Goal: Task Accomplishment & Management: Use online tool/utility

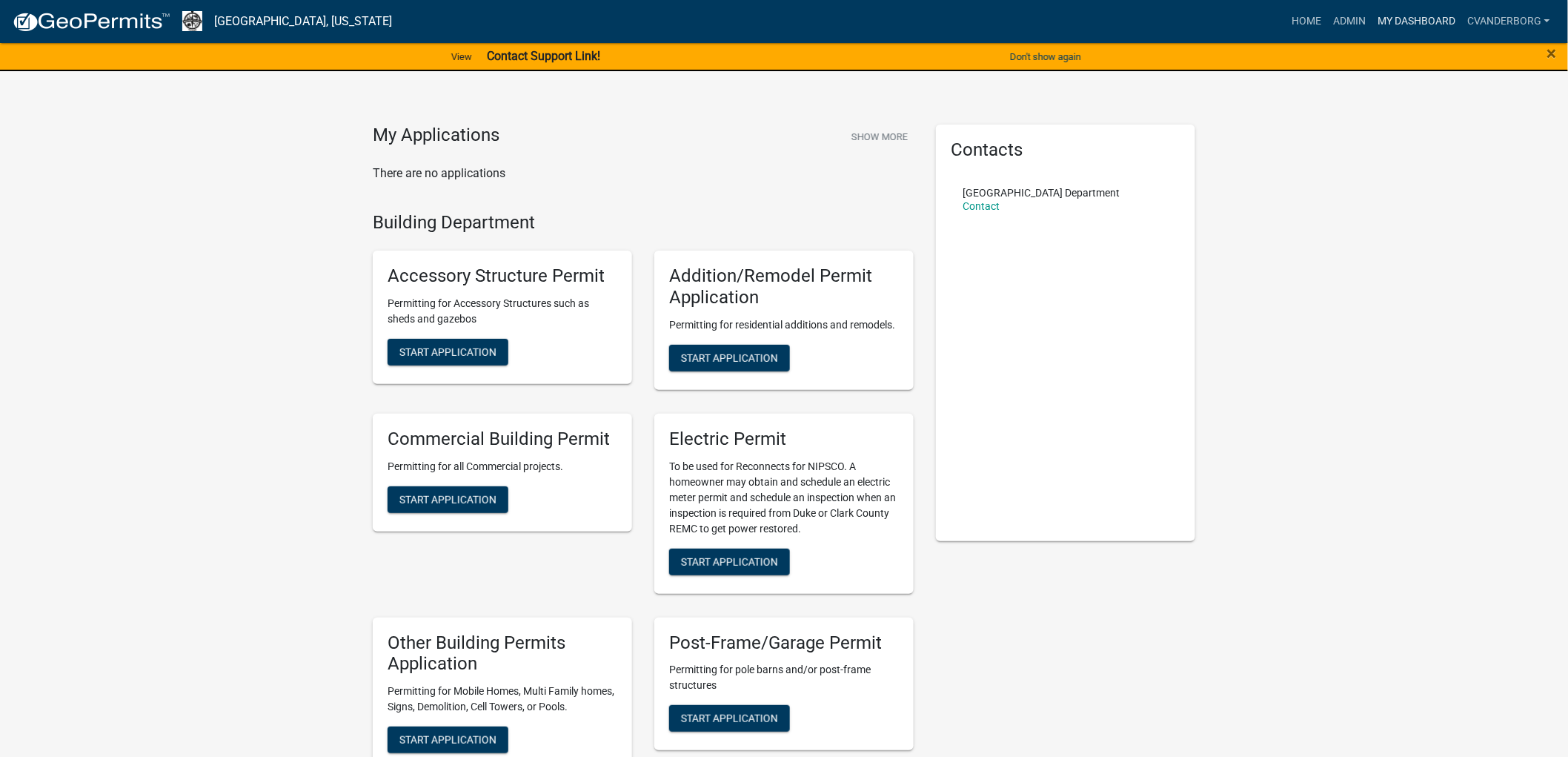
click at [1383, 16] on link "My Dashboard" at bounding box center [1416, 22] width 89 height 28
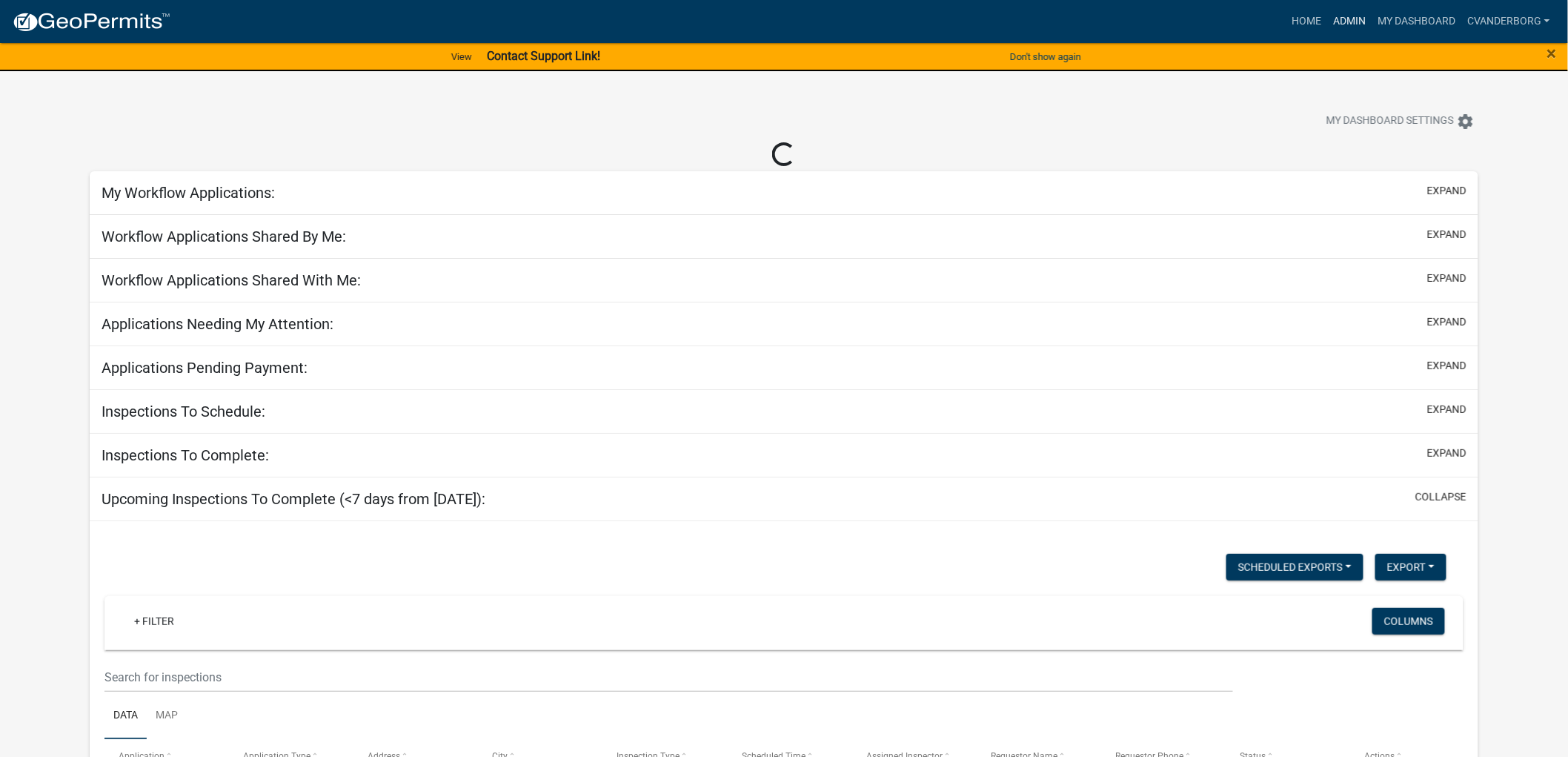
click at [1356, 16] on link "Admin" at bounding box center [1349, 22] width 44 height 28
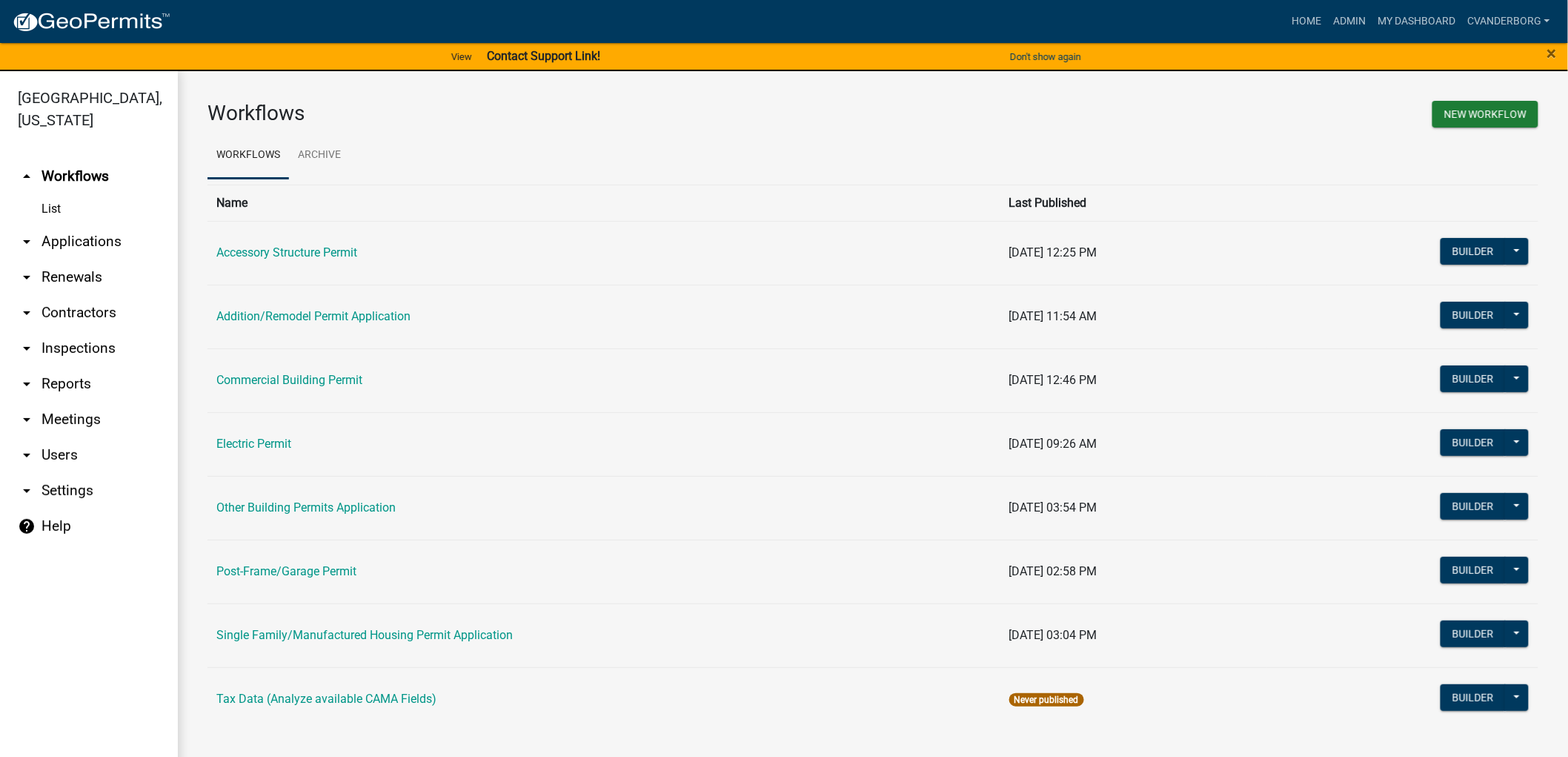
click at [30, 243] on icon "arrow_drop_down" at bounding box center [26, 242] width 18 height 18
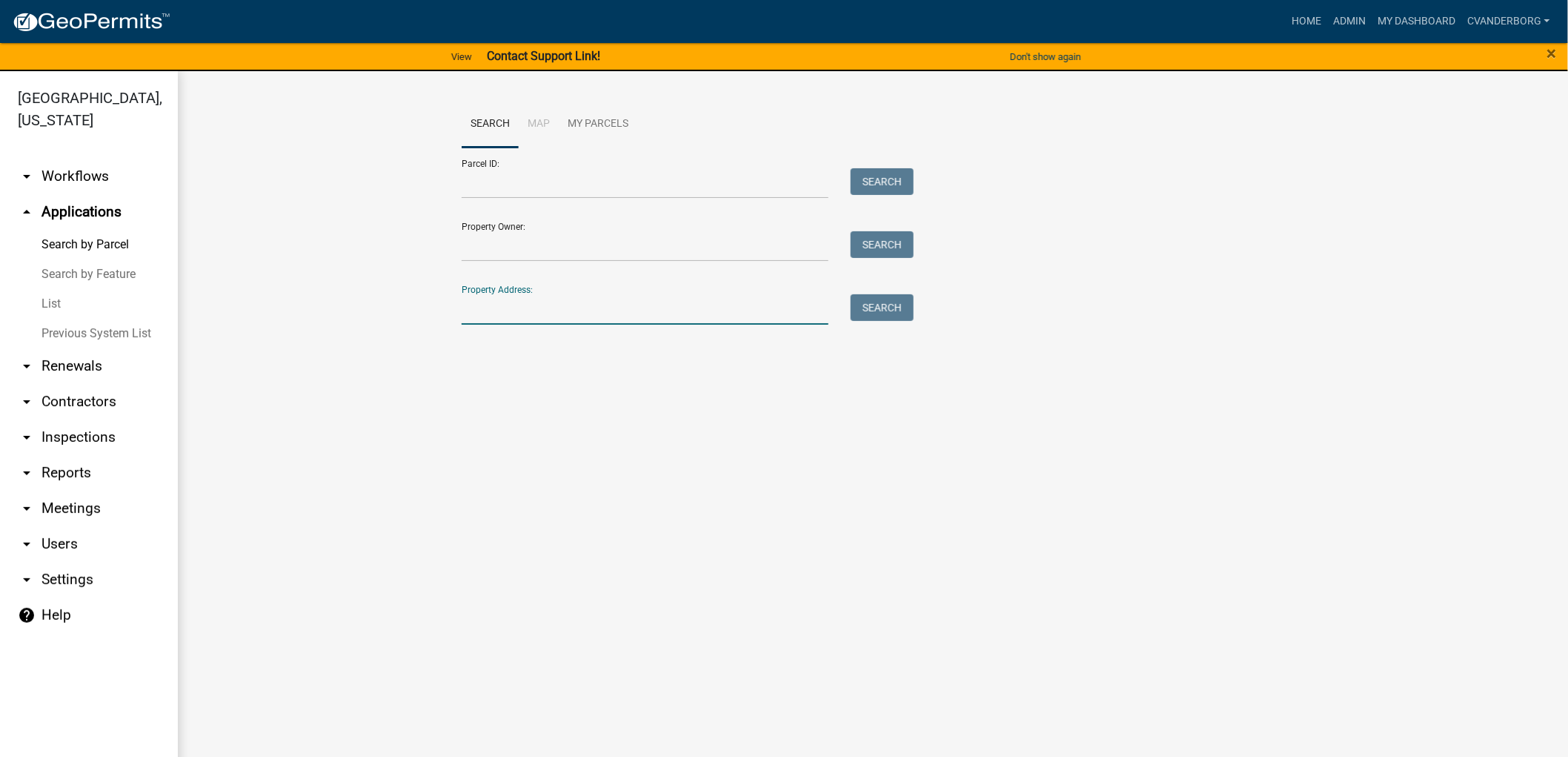
click at [536, 301] on input "Property Address:" at bounding box center [645, 309] width 367 height 30
click at [527, 185] on input "Parcel ID:" at bounding box center [645, 183] width 367 height 30
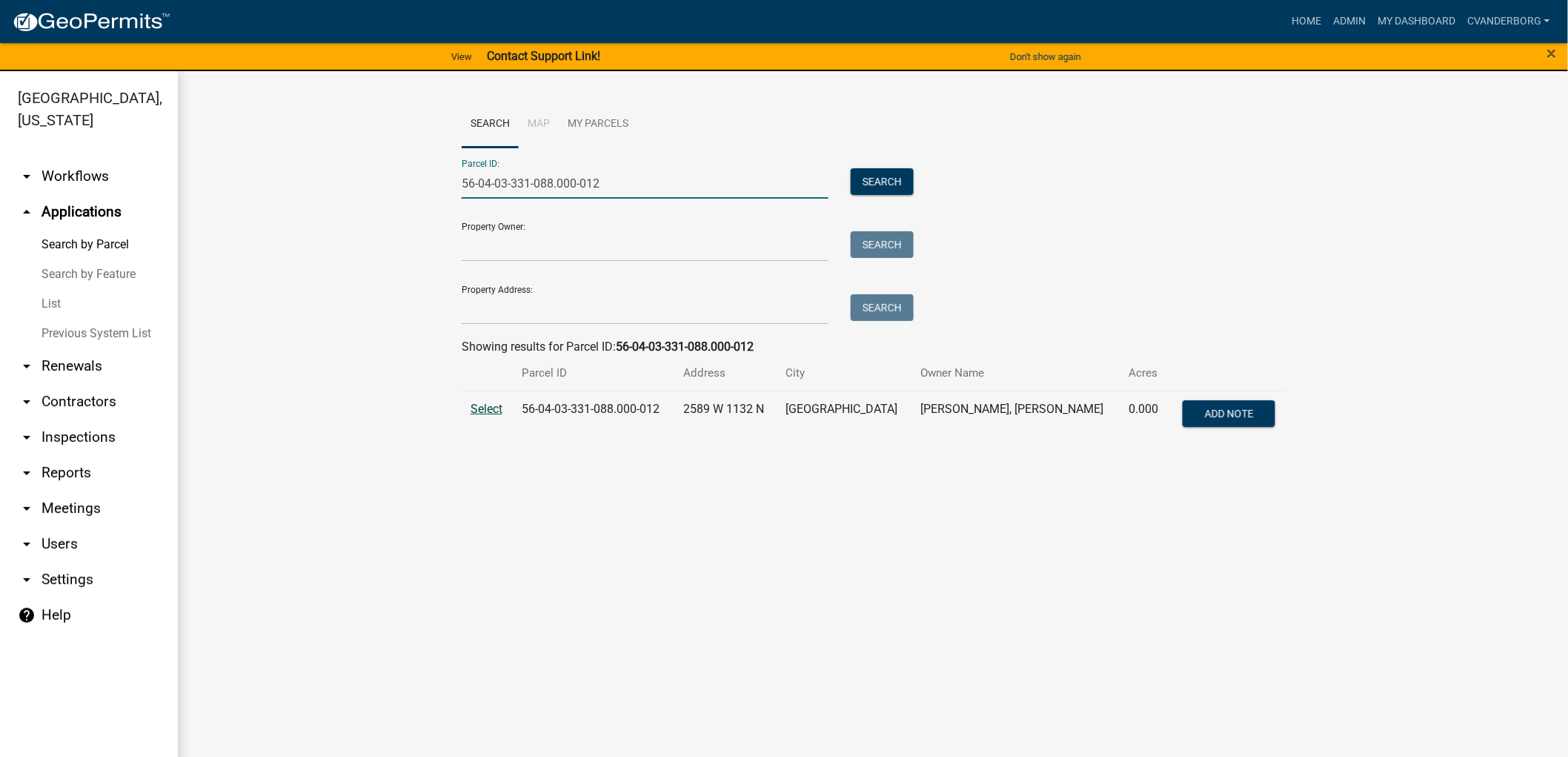
type input "56-04-03-331-088.000-012"
click at [495, 408] on span "Select" at bounding box center [486, 409] width 32 height 14
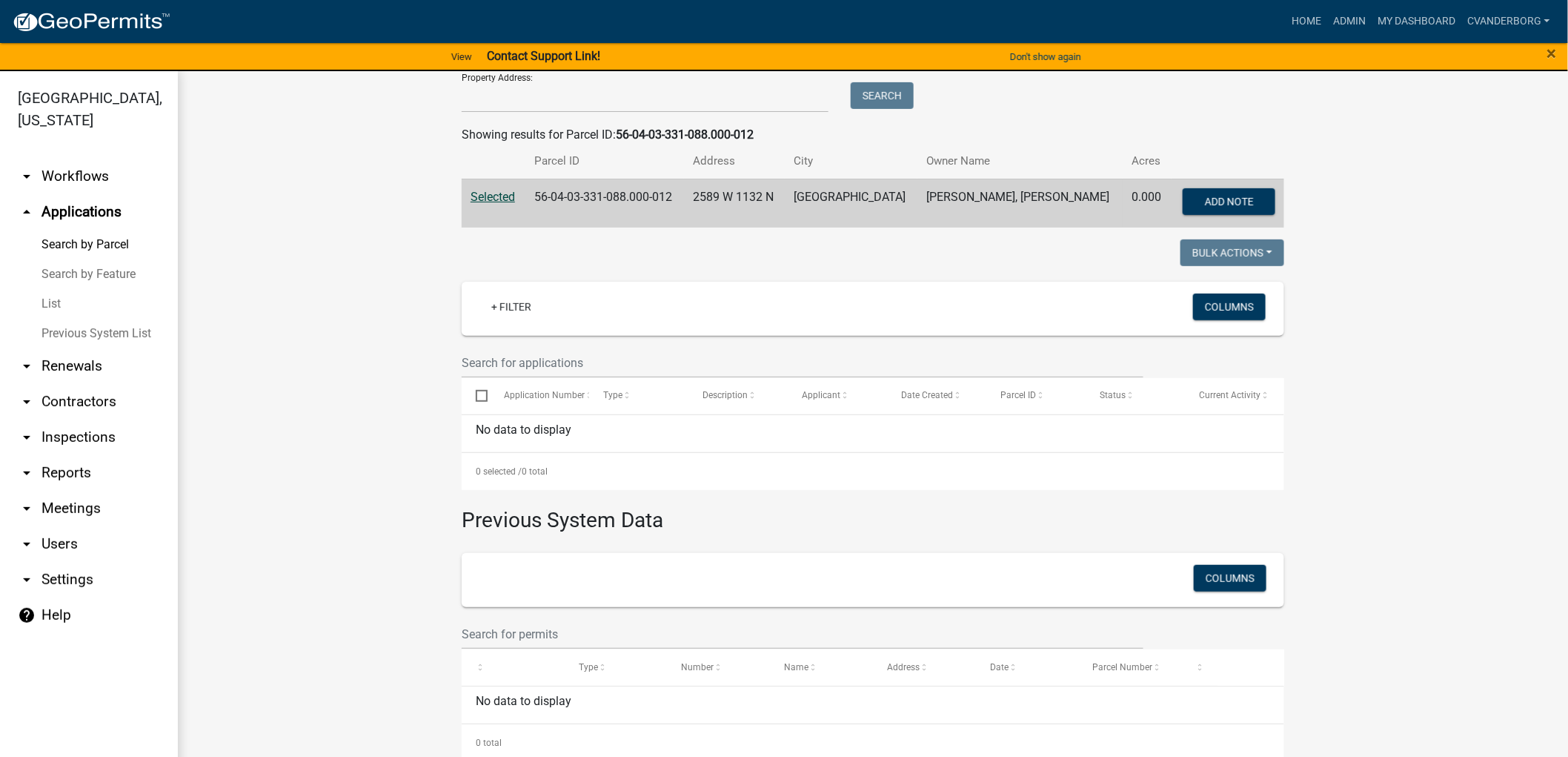
scroll to position [228, 0]
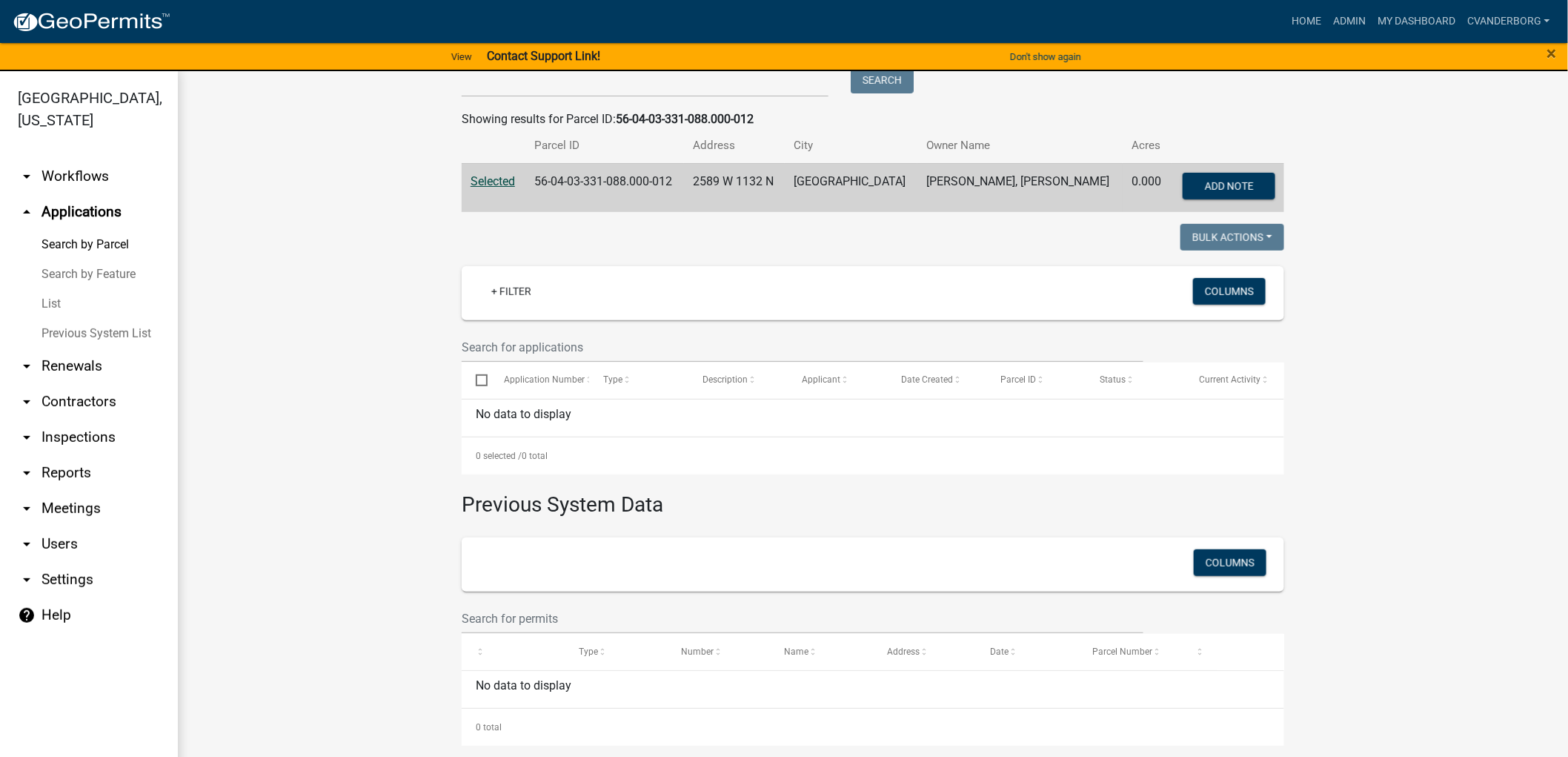
click at [1136, 191] on td "0.000" at bounding box center [1147, 187] width 48 height 49
click at [495, 184] on span "Selected" at bounding box center [493, 181] width 44 height 14
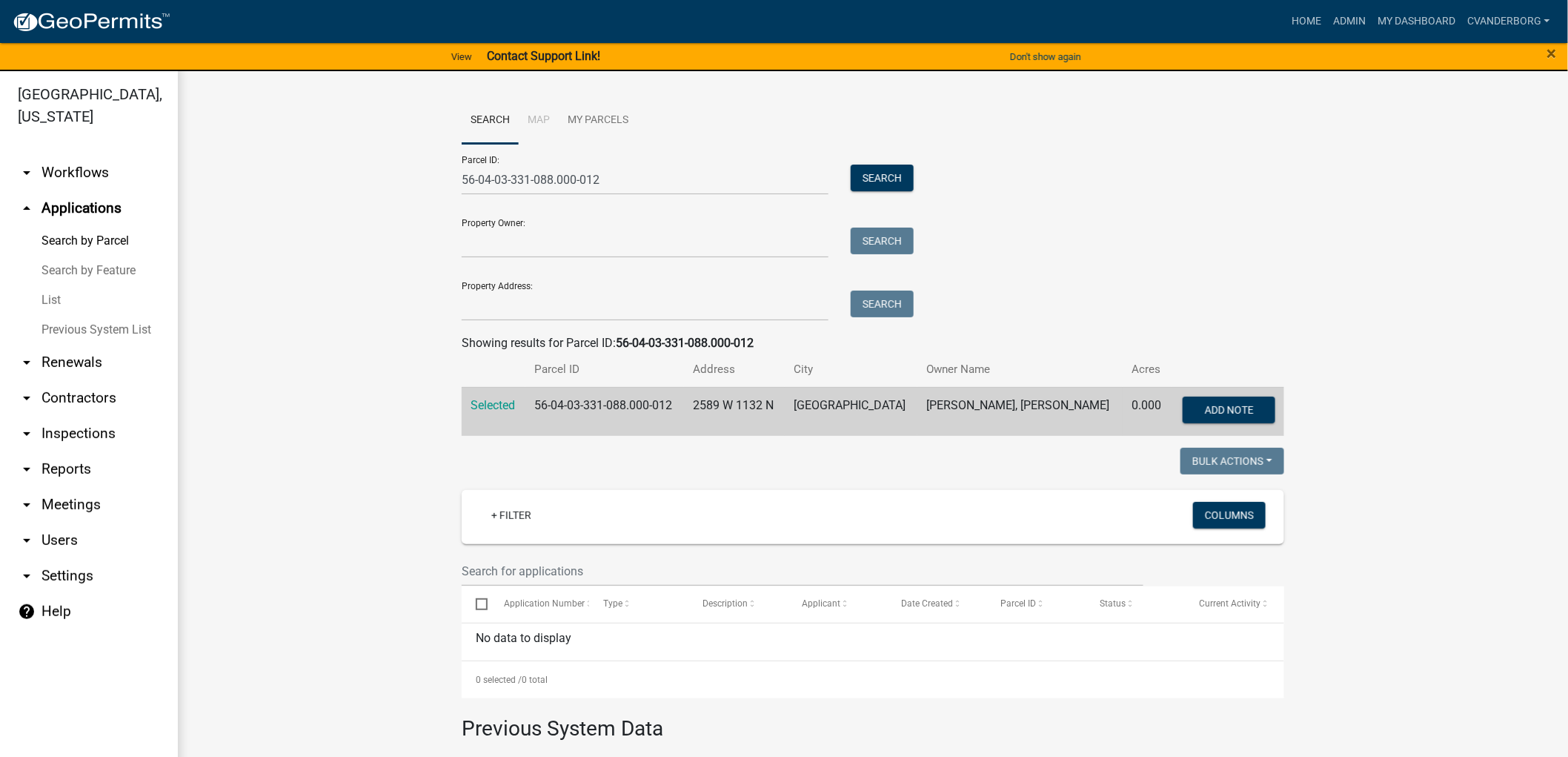
scroll to position [0, 0]
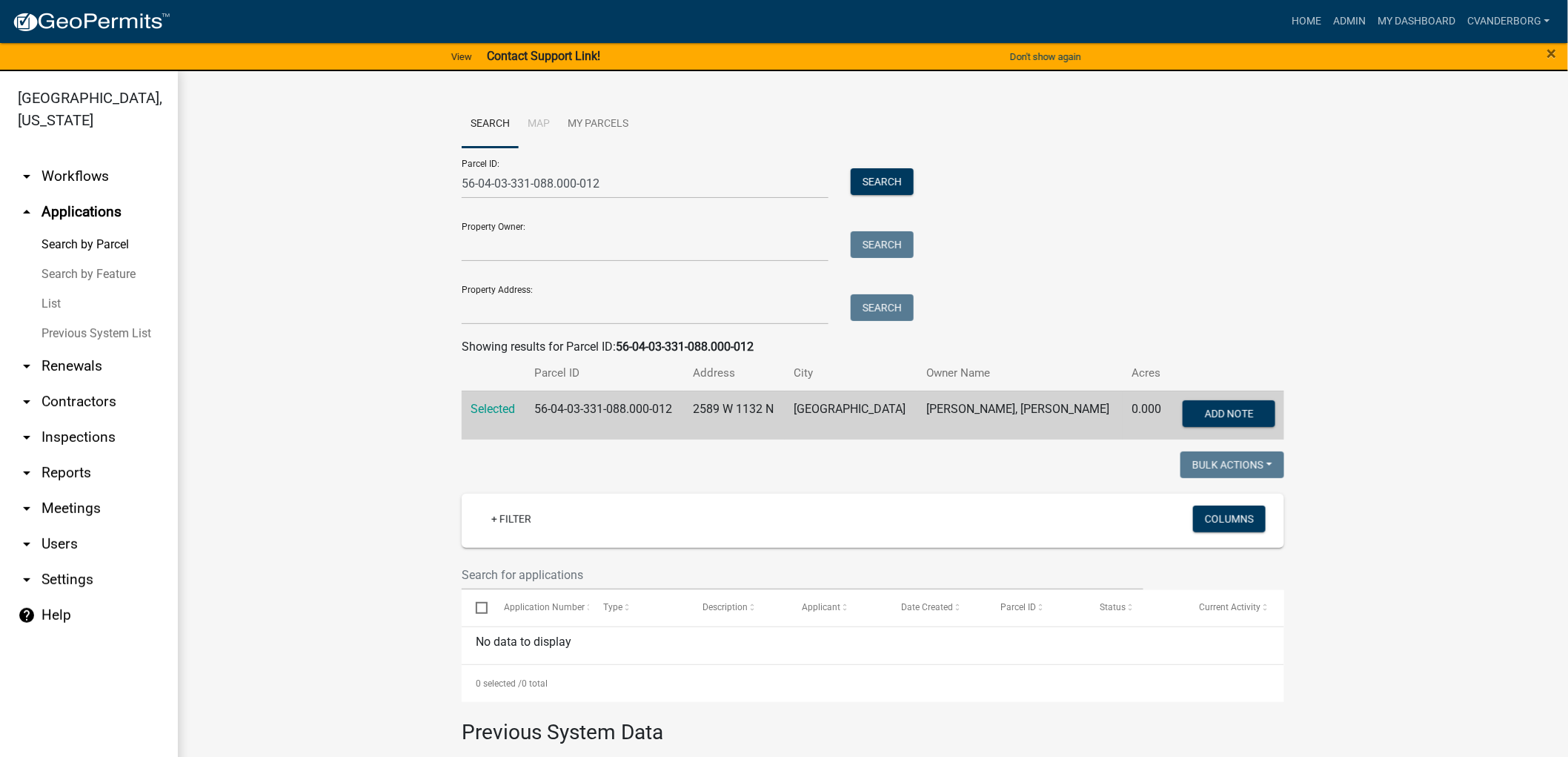
click at [1092, 410] on td "[PERSON_NAME], [PERSON_NAME]" at bounding box center [1020, 415] width 205 height 49
click at [476, 404] on span "Selected" at bounding box center [493, 409] width 44 height 14
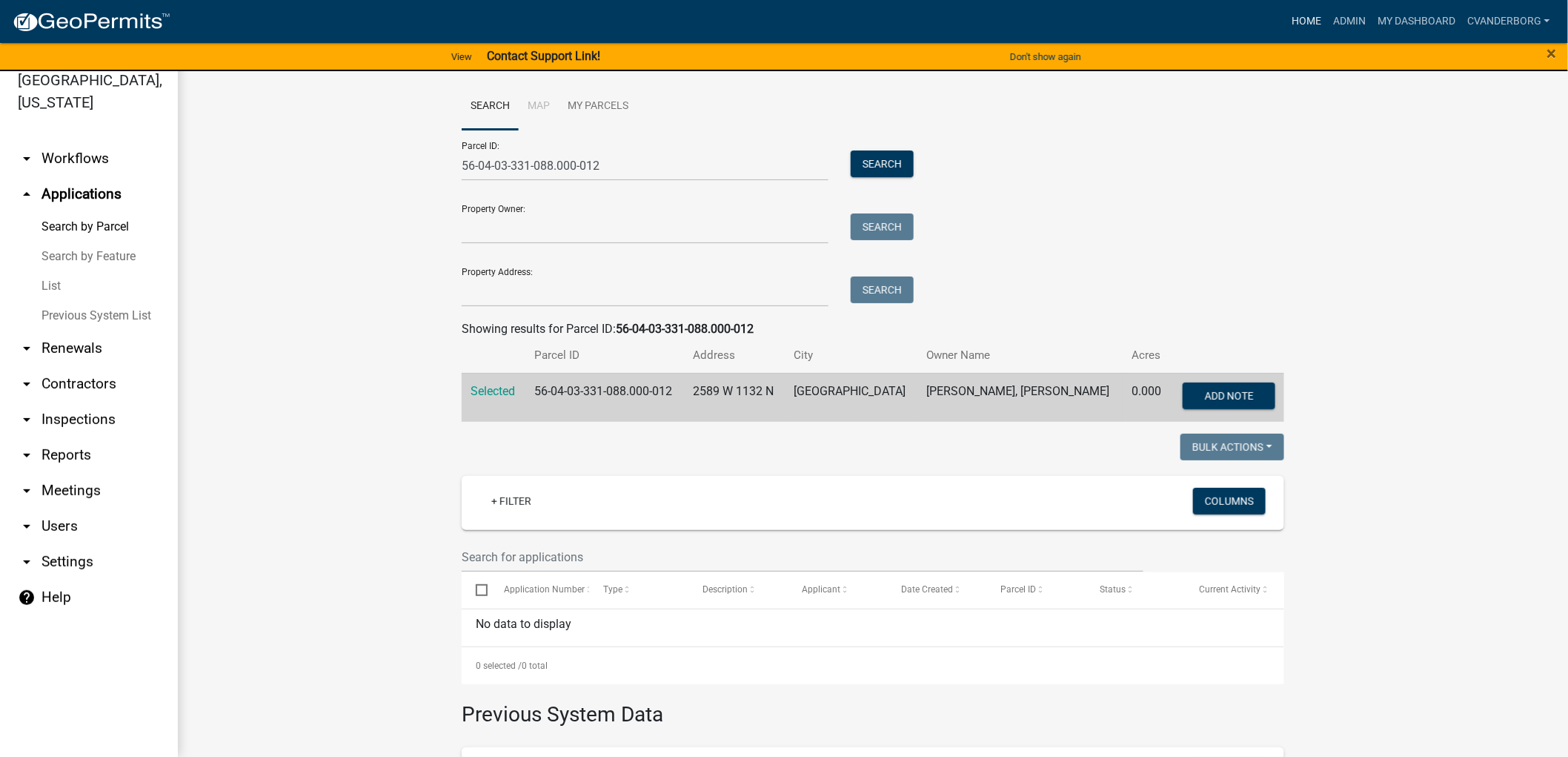
click at [1302, 20] on link "Home" at bounding box center [1306, 22] width 41 height 28
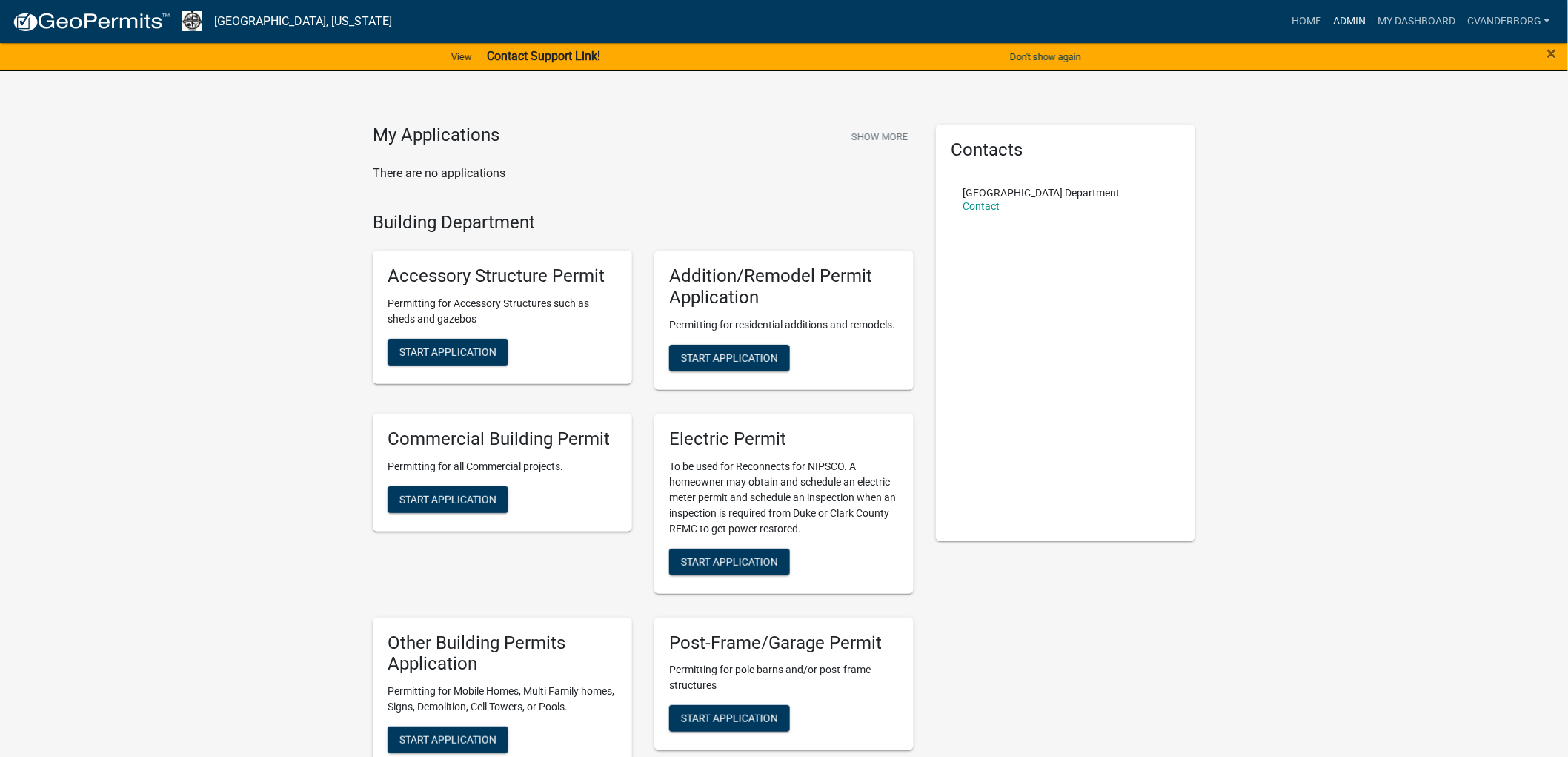
click at [1359, 19] on link "Admin" at bounding box center [1349, 22] width 44 height 28
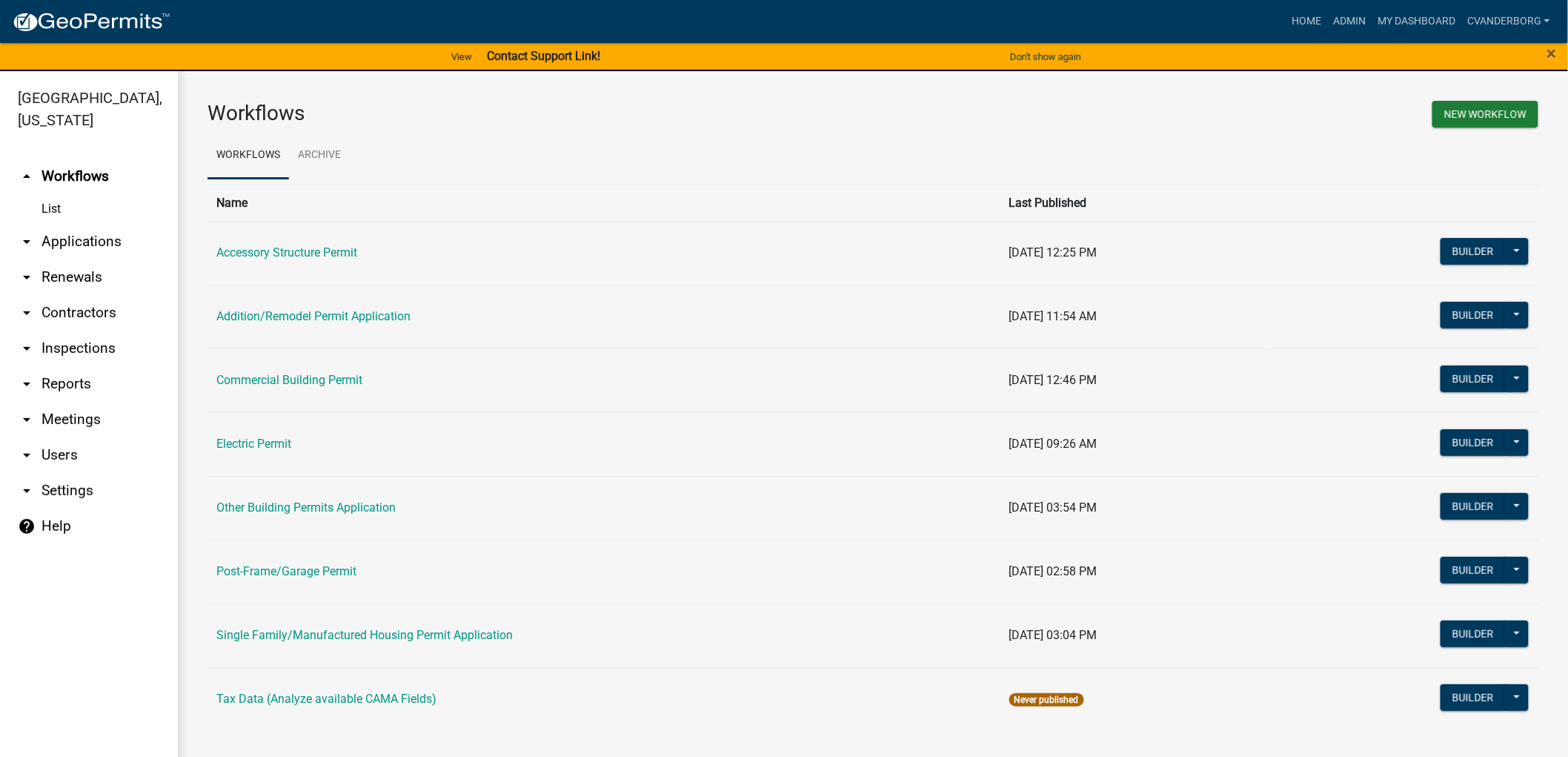
click at [68, 239] on link "arrow_drop_down Applications" at bounding box center [89, 242] width 178 height 36
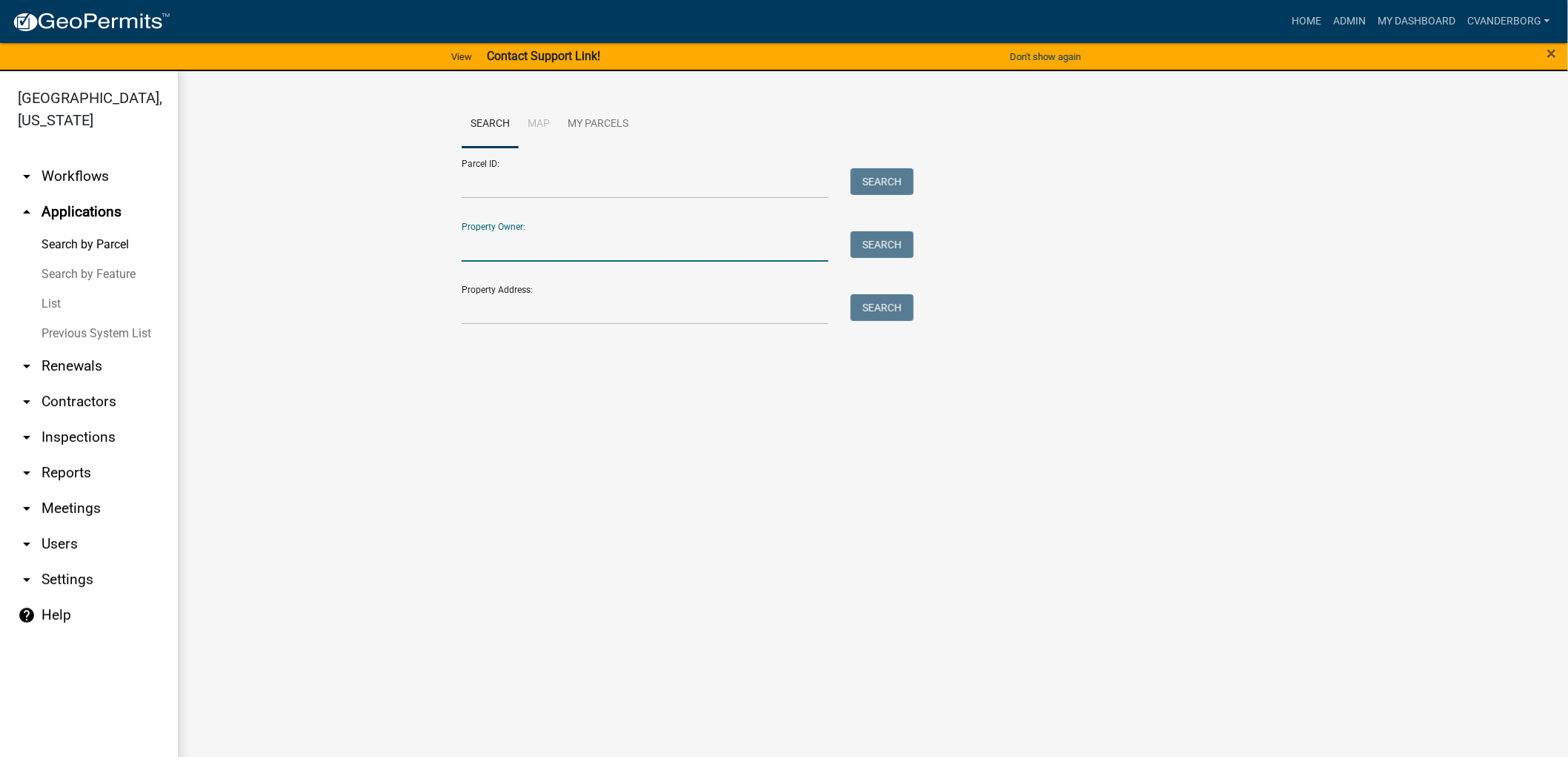
click at [520, 252] on input "Property Owner:" at bounding box center [645, 246] width 367 height 30
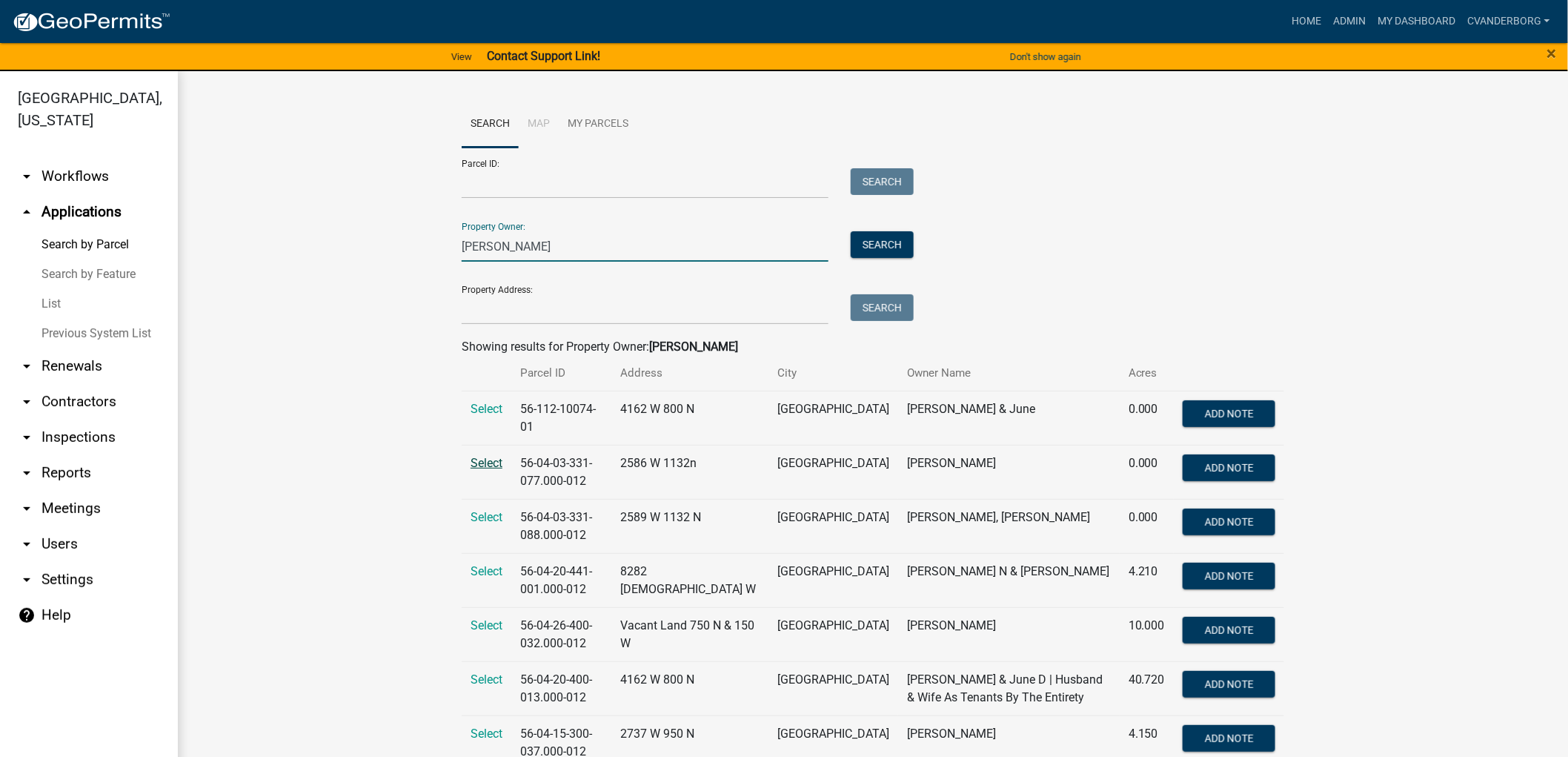
type input "[PERSON_NAME]"
click at [483, 460] on span "Select" at bounding box center [486, 463] width 32 height 14
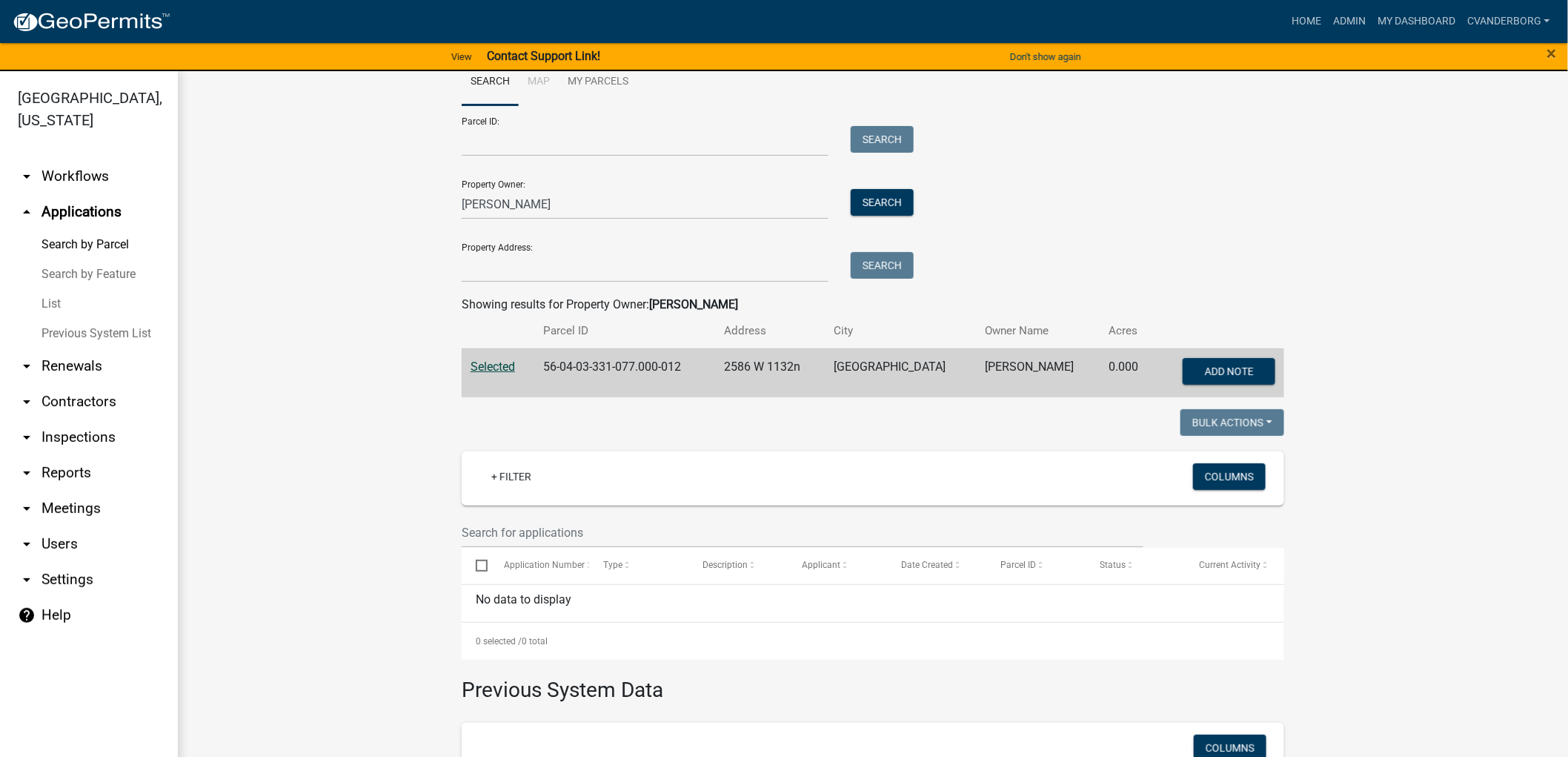
scroll to position [82, 0]
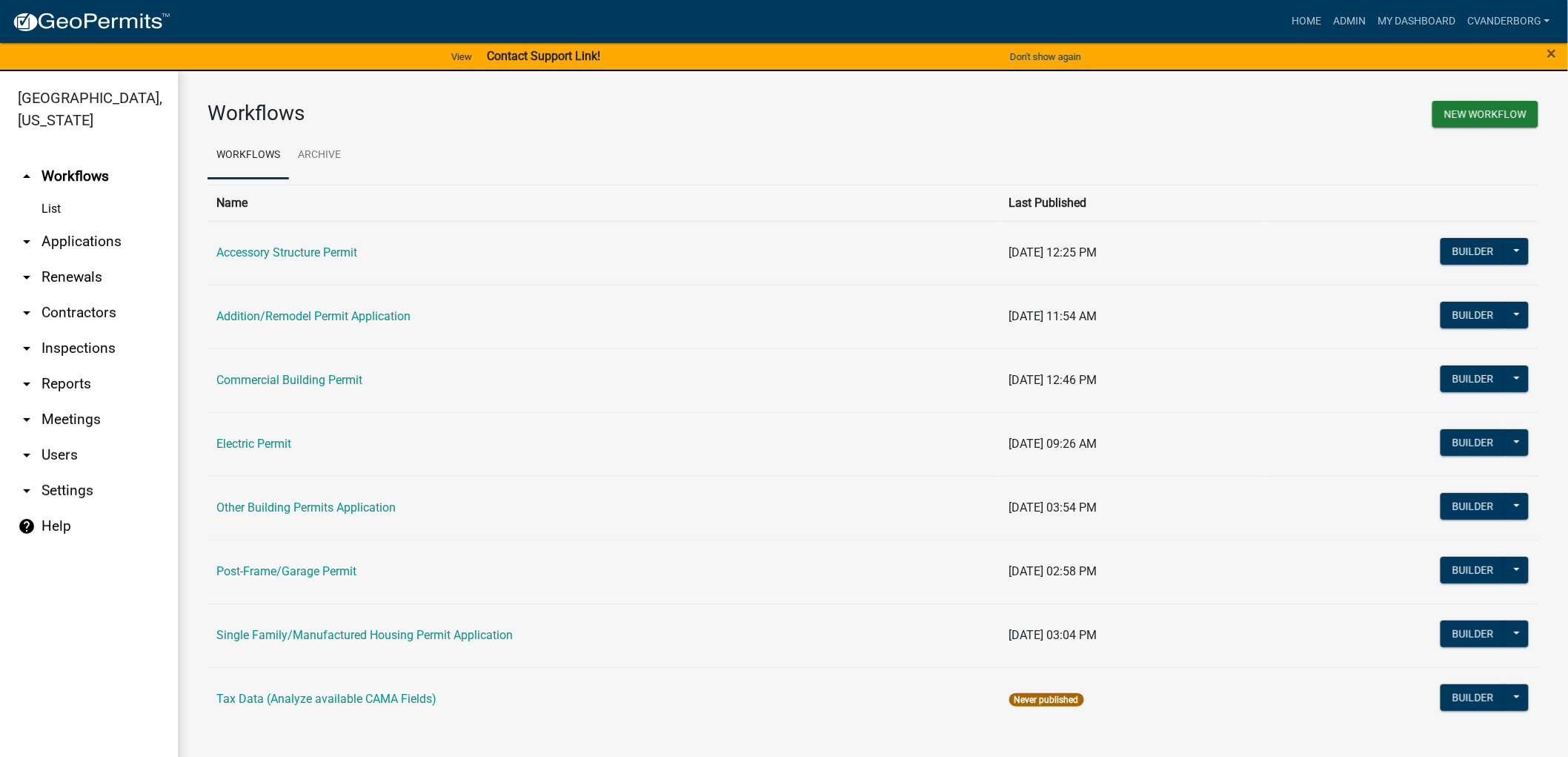
click at [68, 239] on link "arrow_drop_down Applications" at bounding box center [89, 242] width 178 height 36
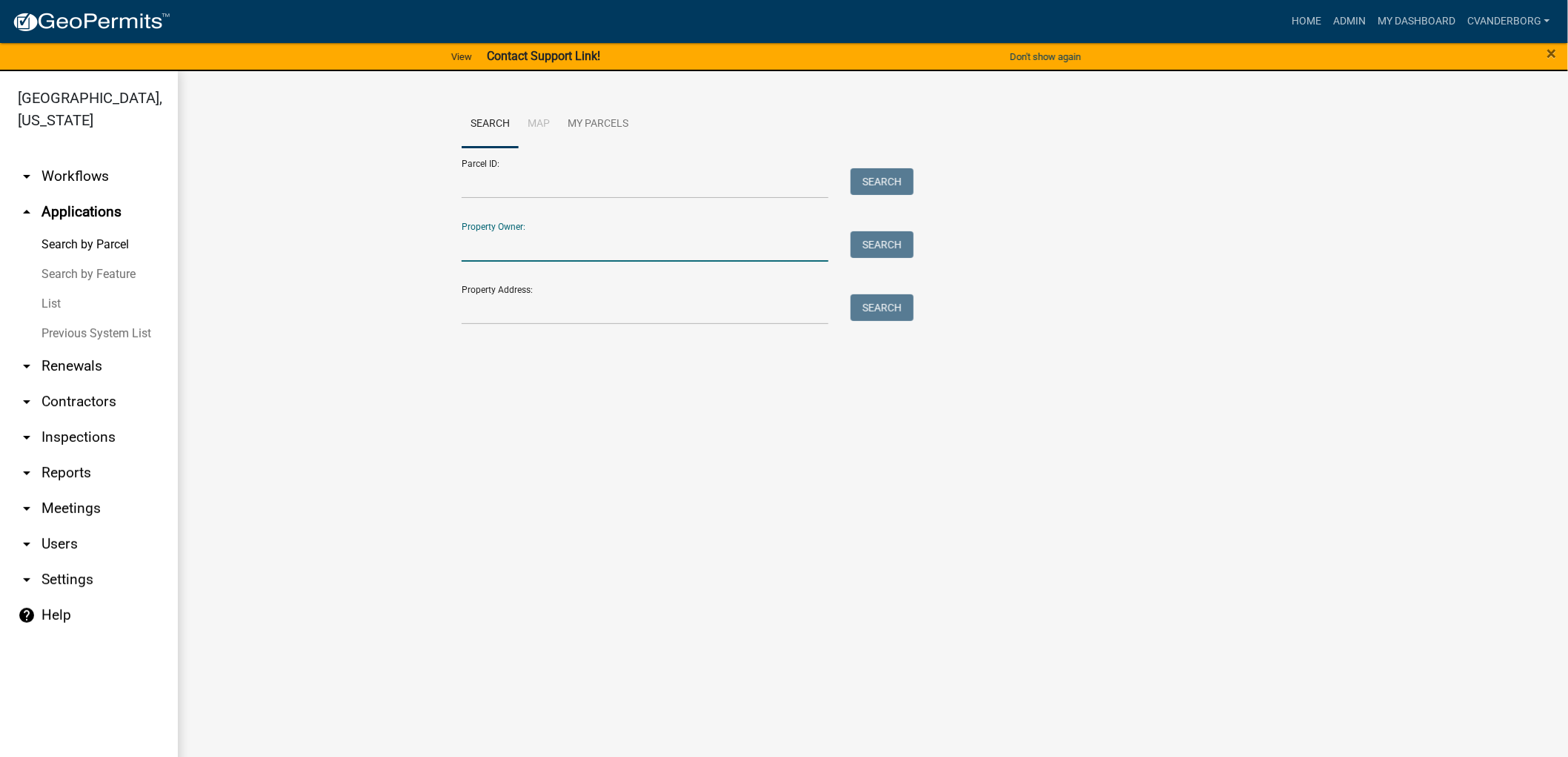
click at [621, 233] on input "Property Owner:" at bounding box center [645, 246] width 367 height 30
type input "[PERSON_NAME]"
click at [886, 241] on button "Search" at bounding box center [882, 245] width 63 height 26
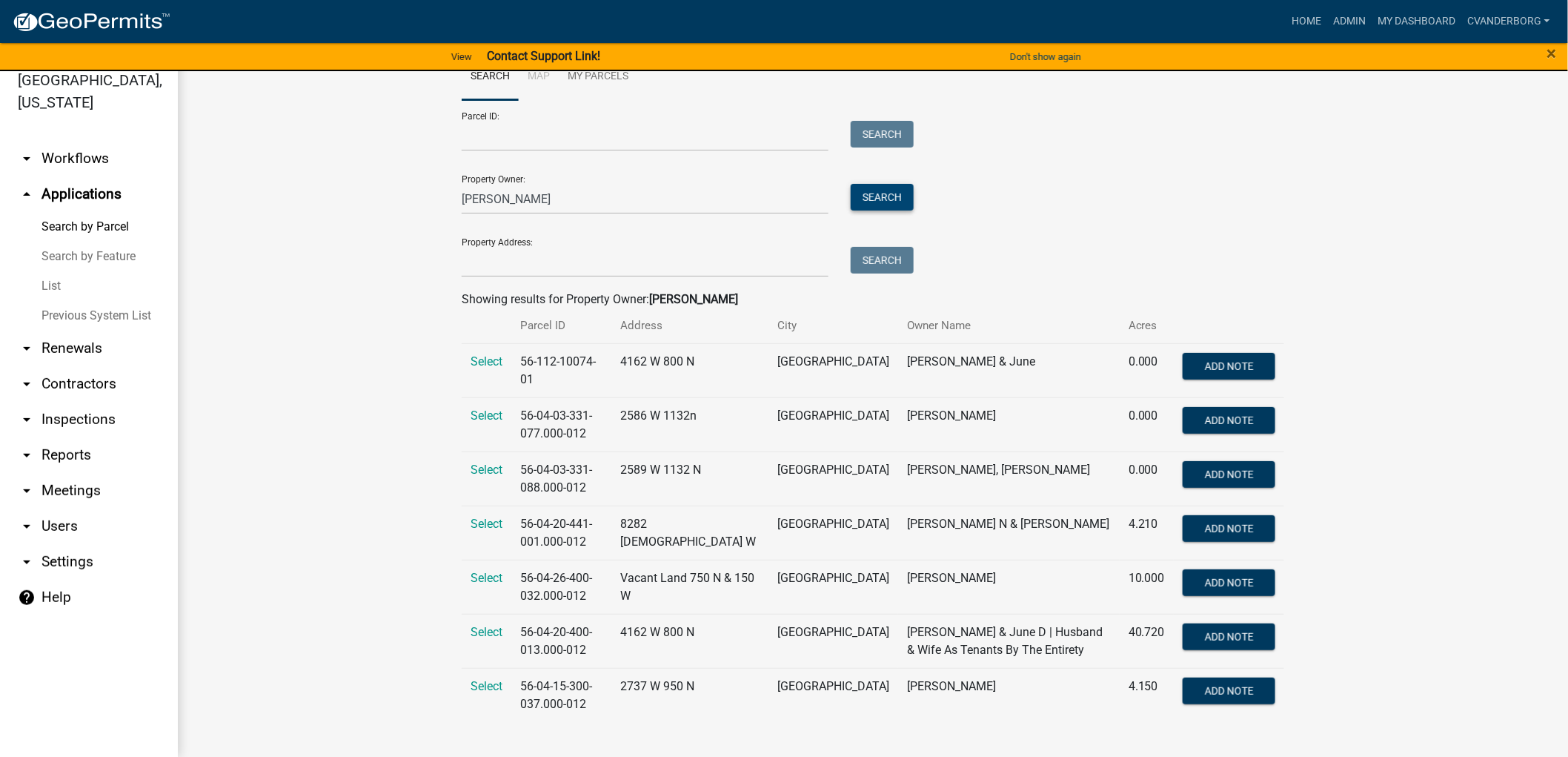
scroll to position [31, 0]
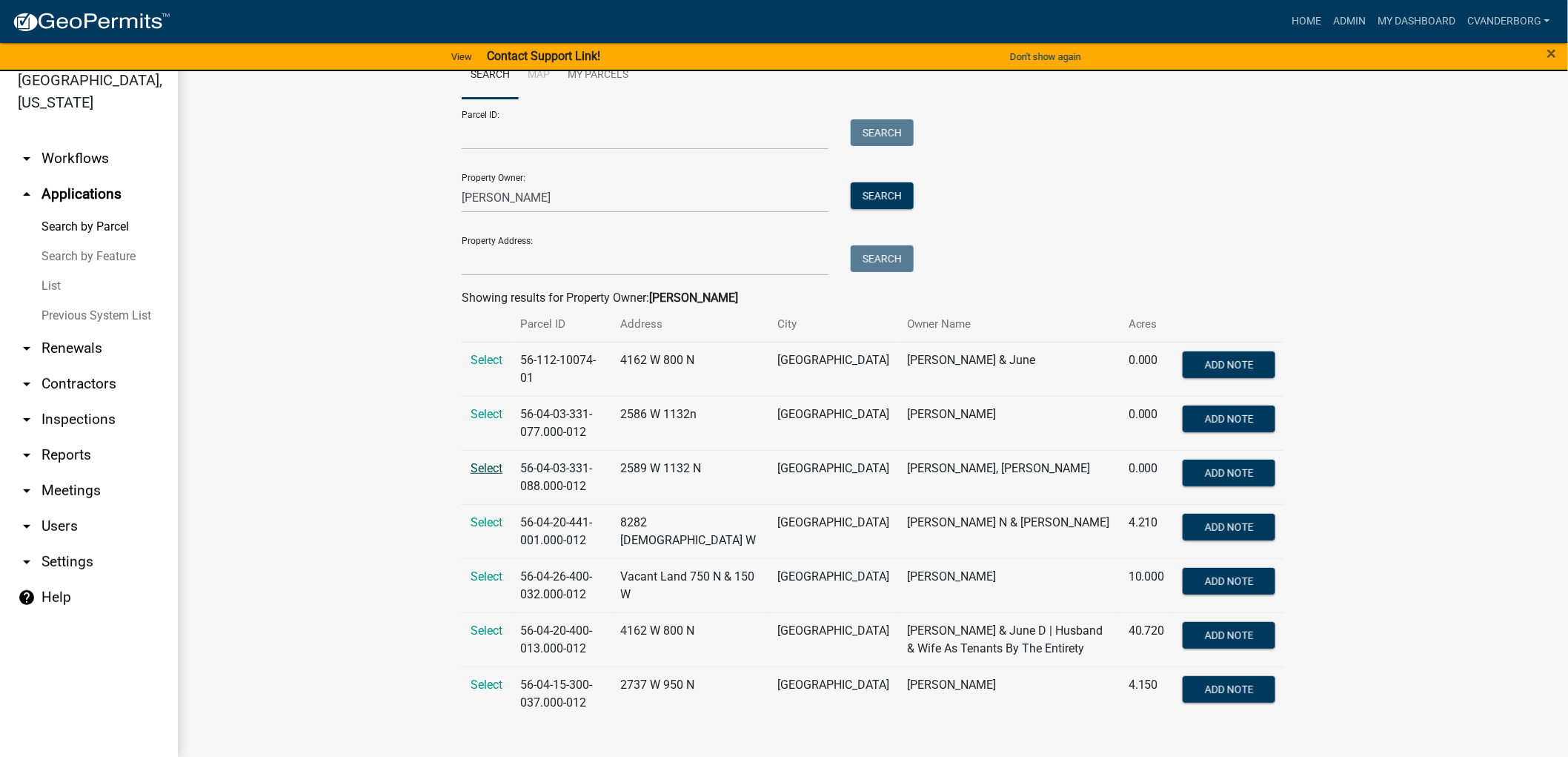
click at [486, 463] on span "Select" at bounding box center [486, 468] width 32 height 14
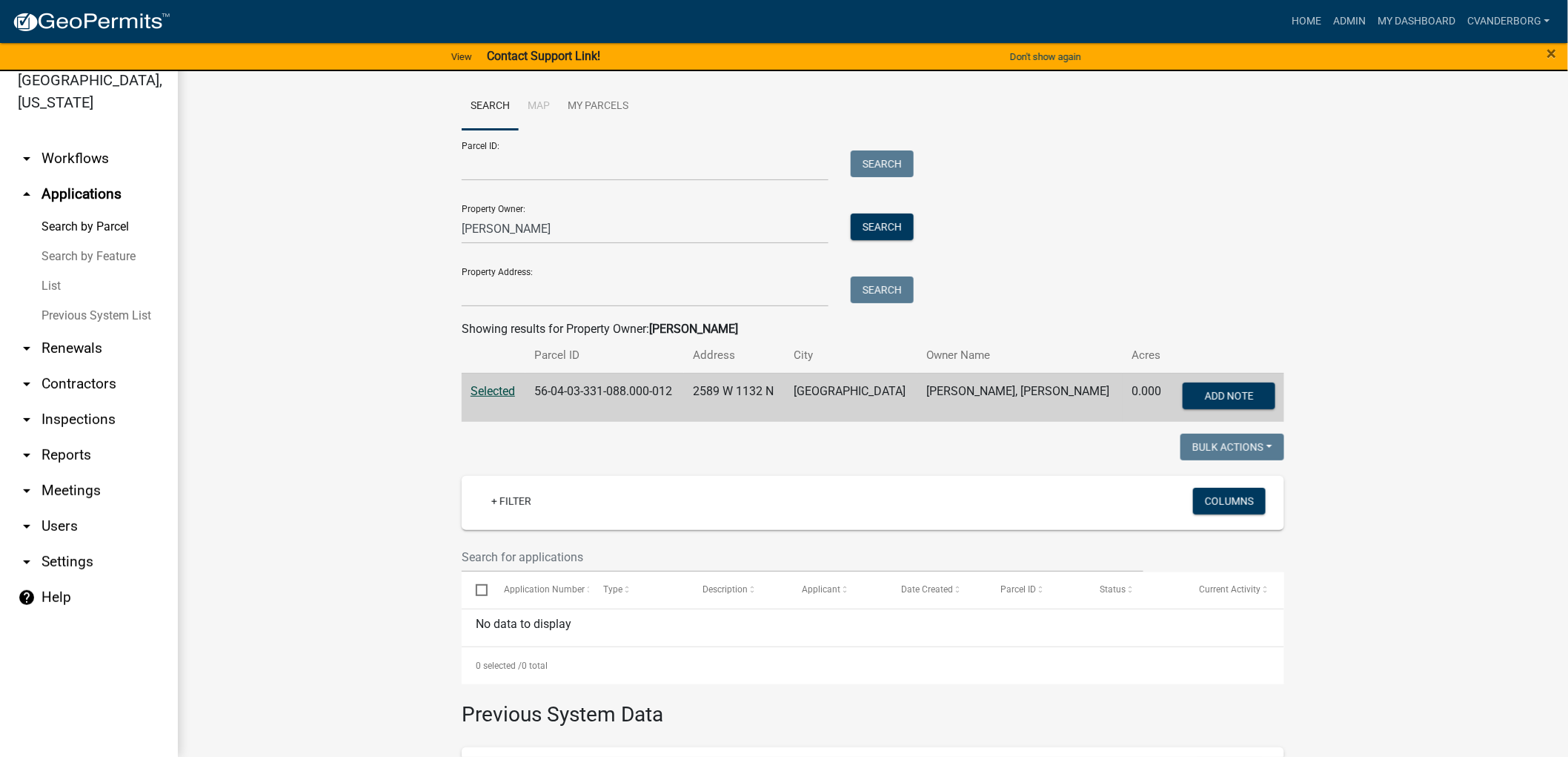
click at [106, 25] on img at bounding box center [91, 22] width 159 height 23
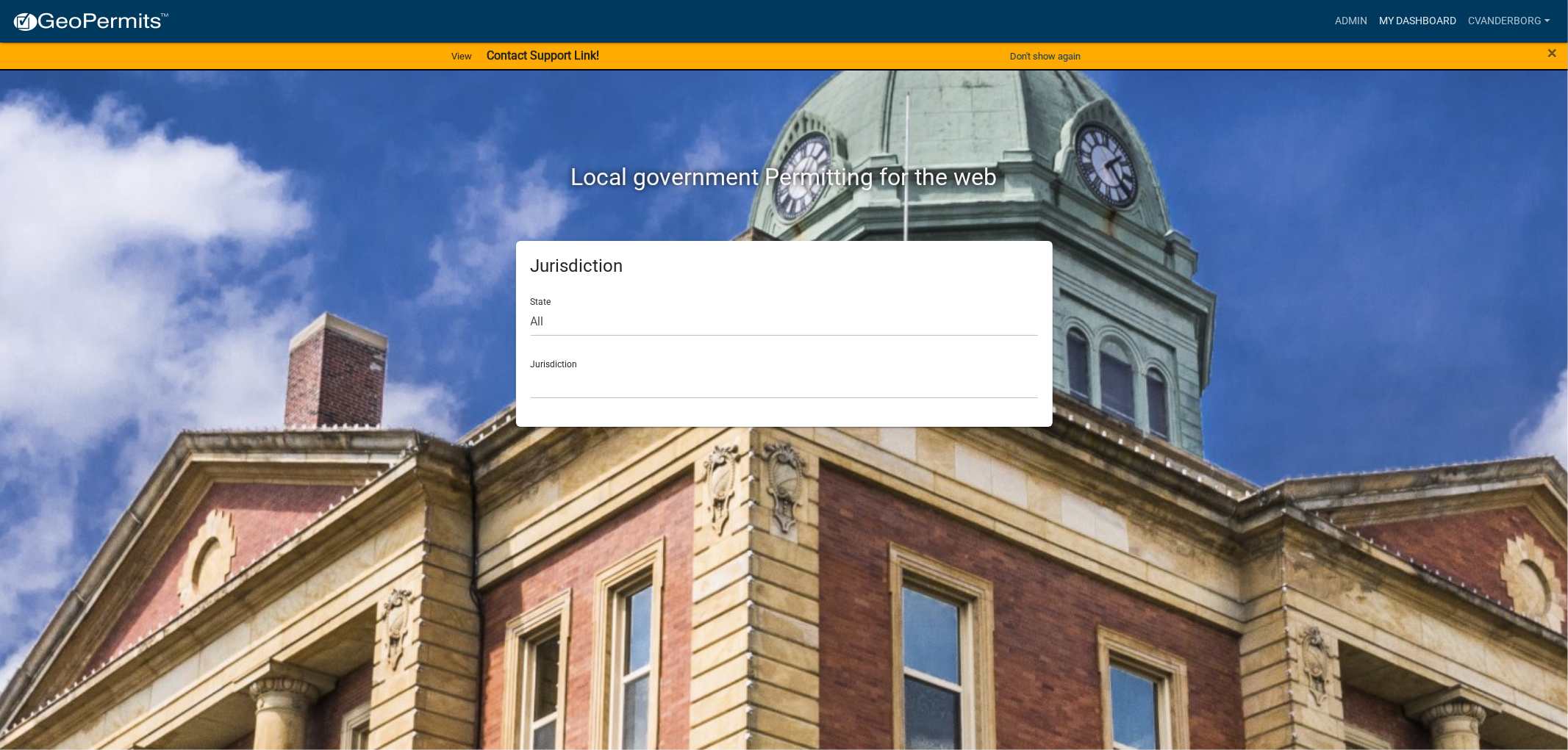
click at [1415, 20] on link "My Dashboard" at bounding box center [1417, 22] width 89 height 28
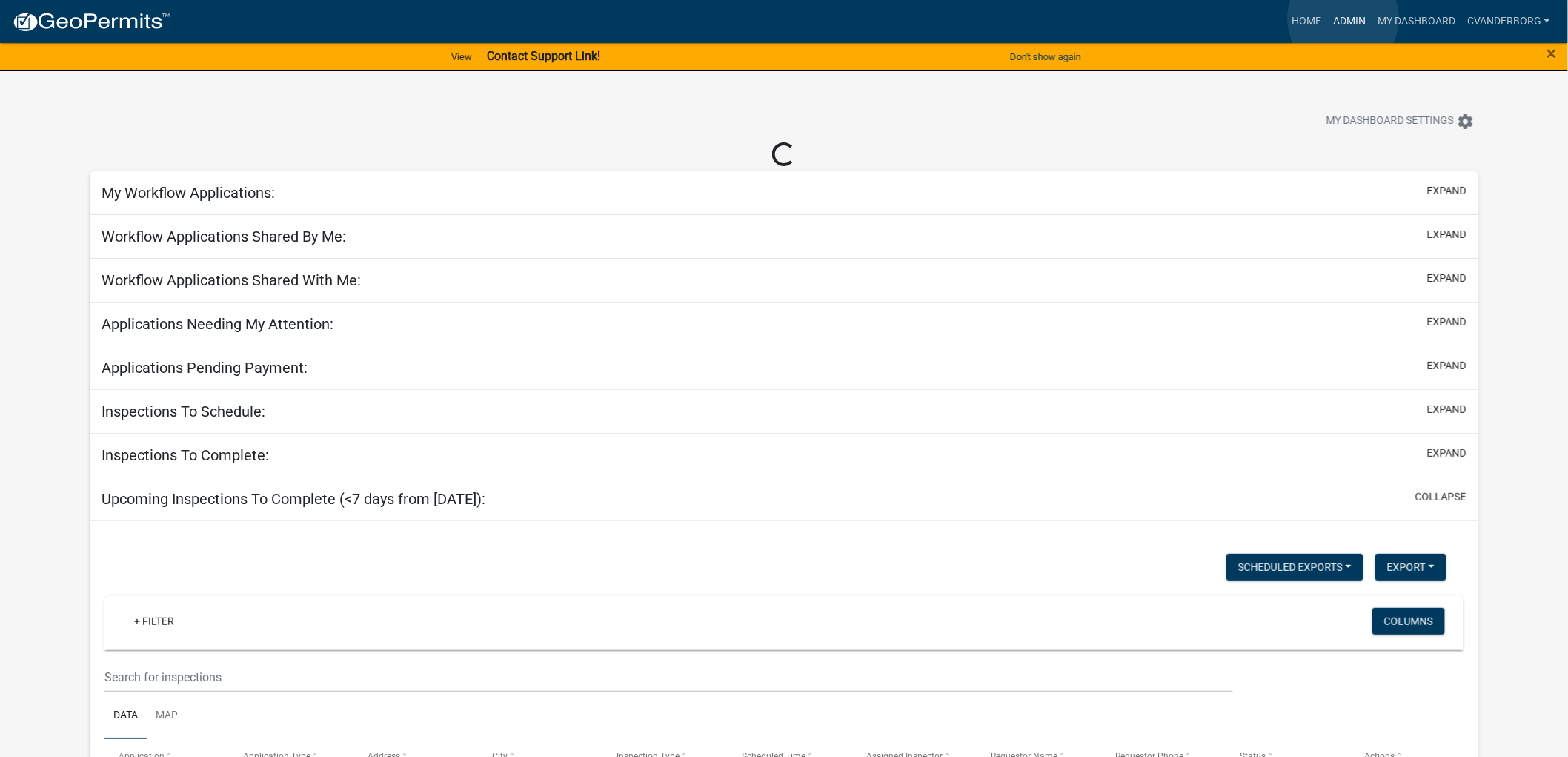
click at [1343, 19] on link "Admin" at bounding box center [1349, 22] width 44 height 28
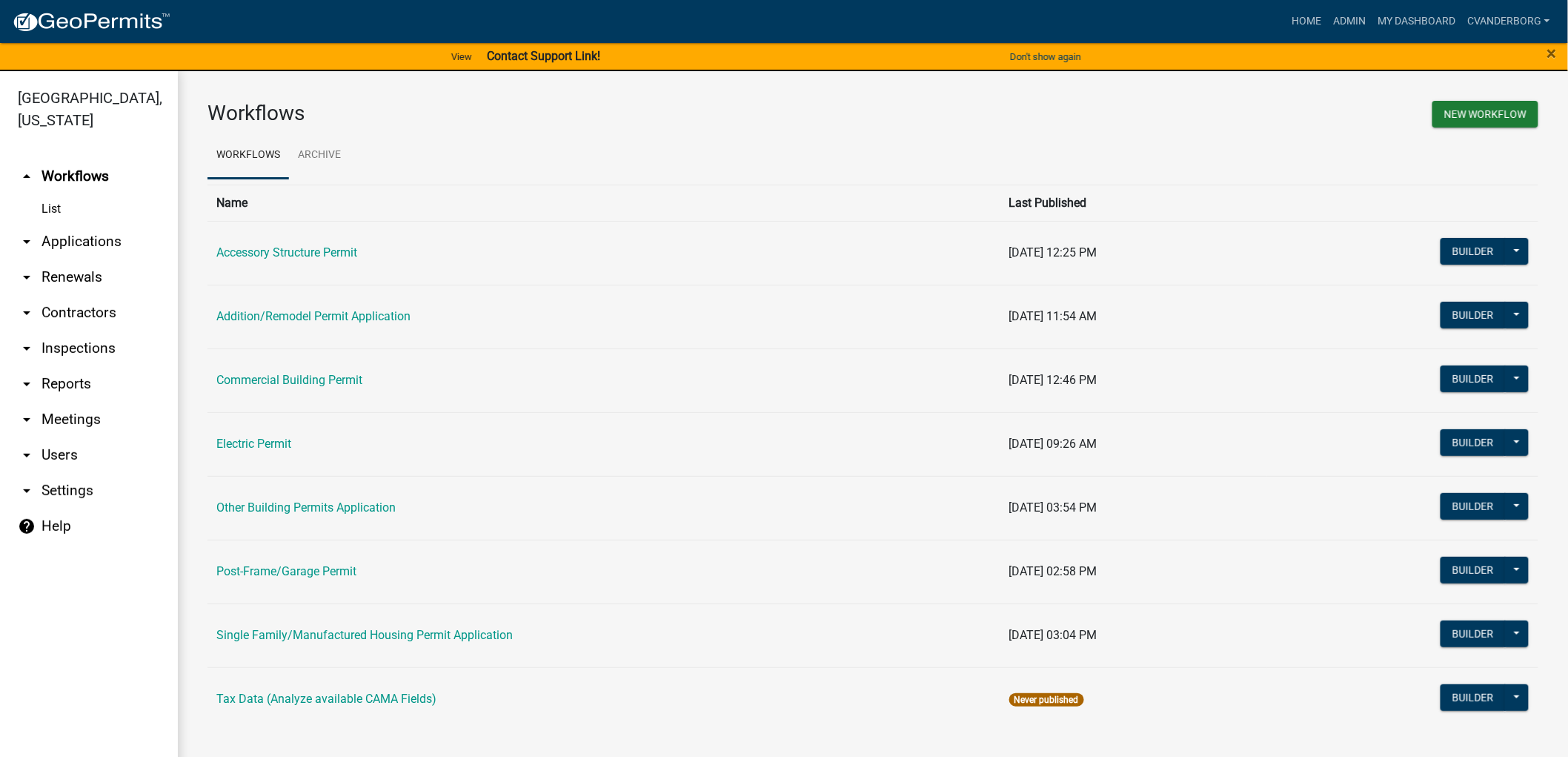
click at [65, 243] on link "arrow_drop_down Applications" at bounding box center [89, 242] width 178 height 36
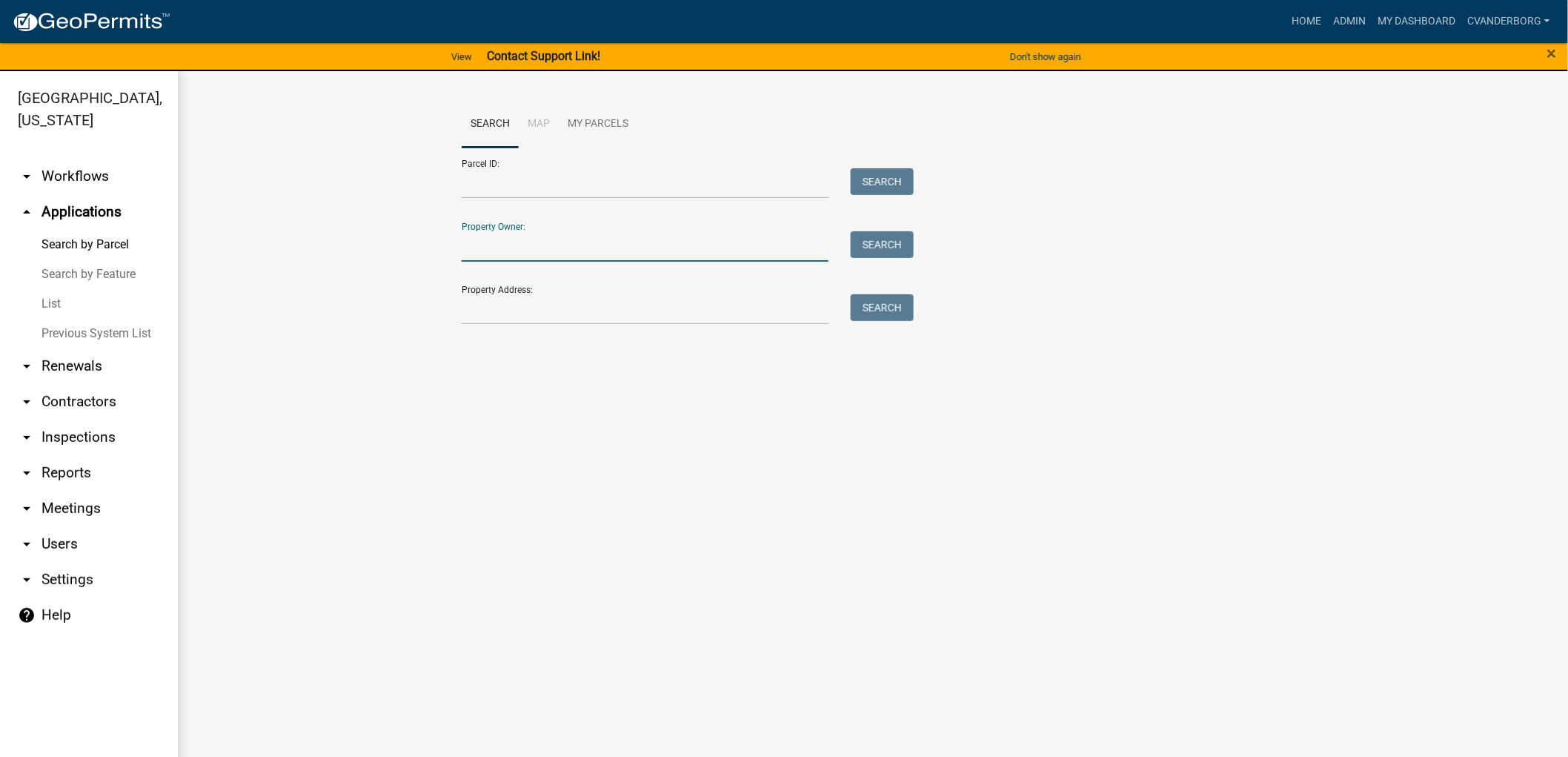
click at [504, 246] on input "Property Owner:" at bounding box center [645, 246] width 367 height 30
click at [509, 309] on input "Property Address:" at bounding box center [645, 309] width 367 height 30
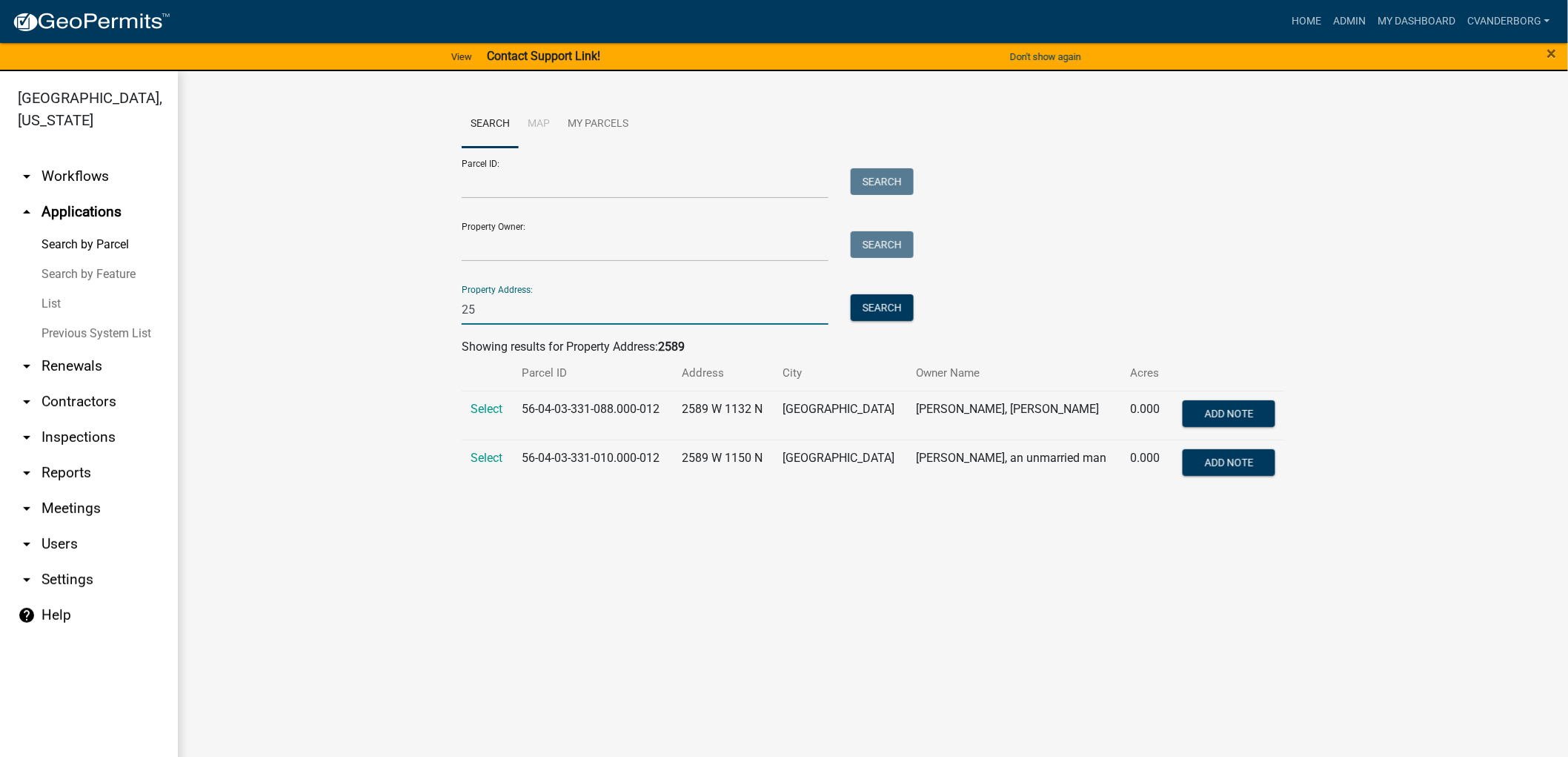
type input "2"
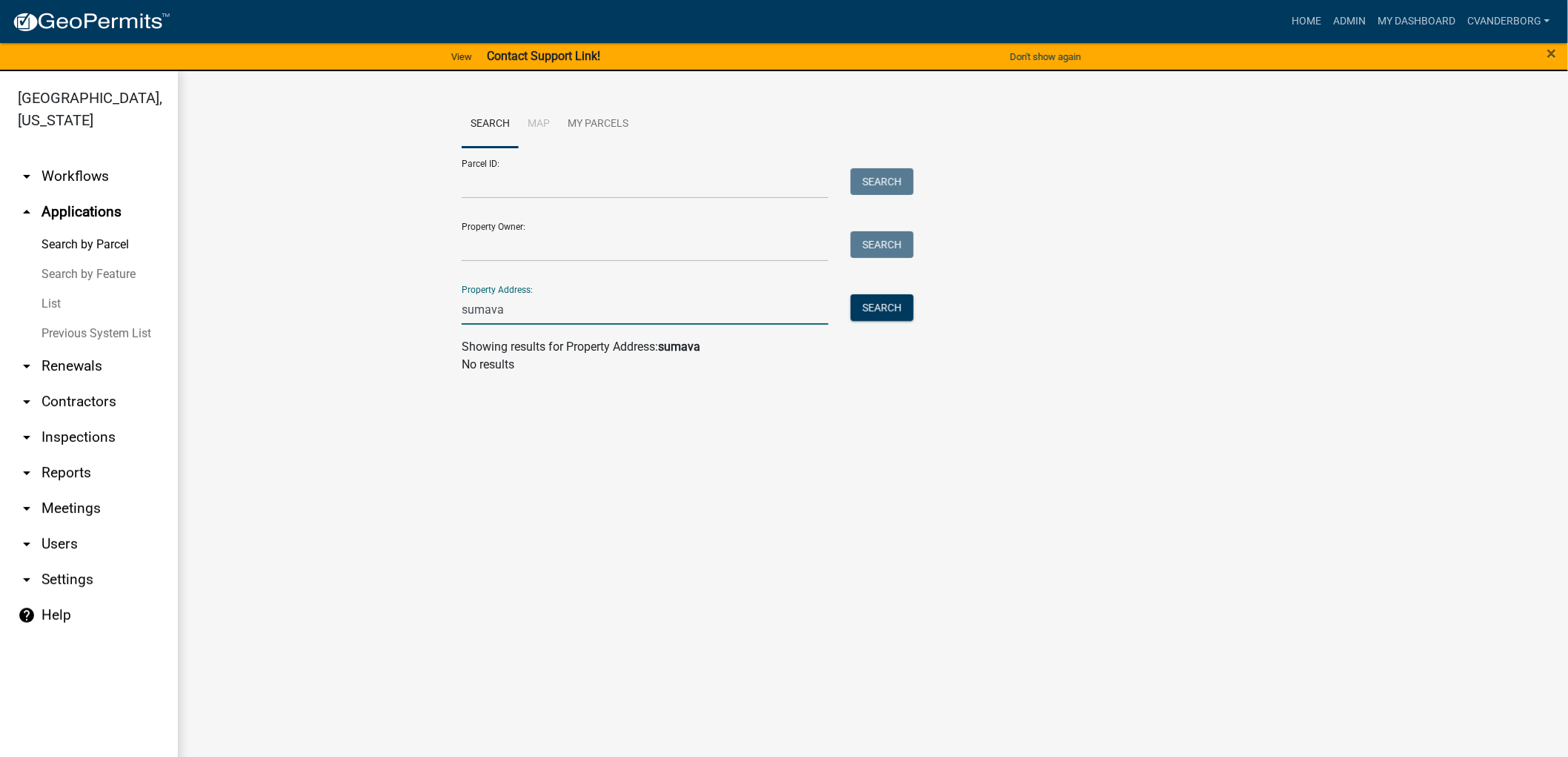
type input "sumava"
